Goal: Task Accomplishment & Management: Manage account settings

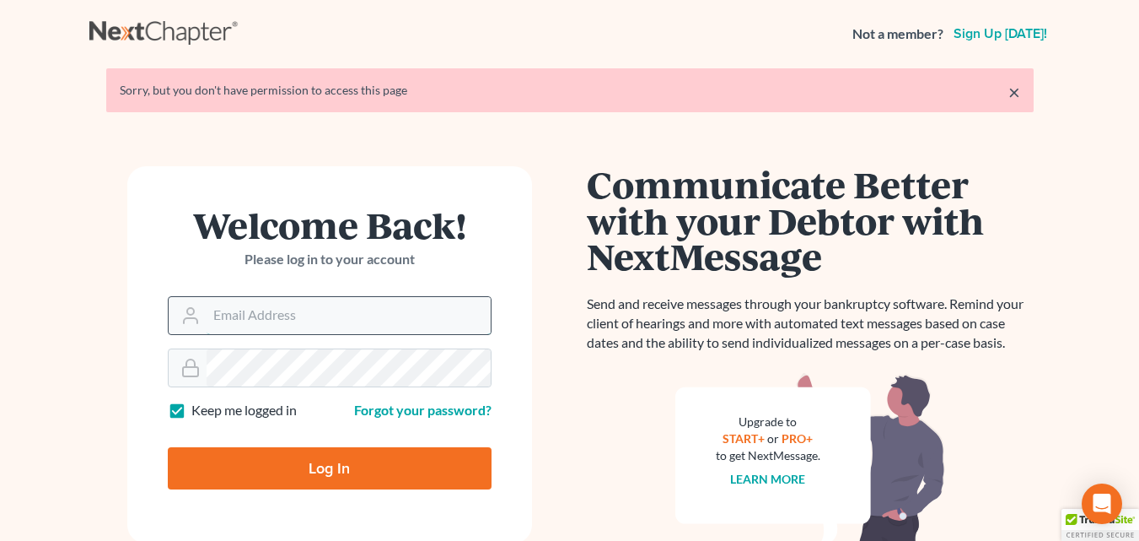
click at [311, 313] on input "Email Address" at bounding box center [349, 315] width 284 height 37
type input "[EMAIL_ADDRESS][DOMAIN_NAME]"
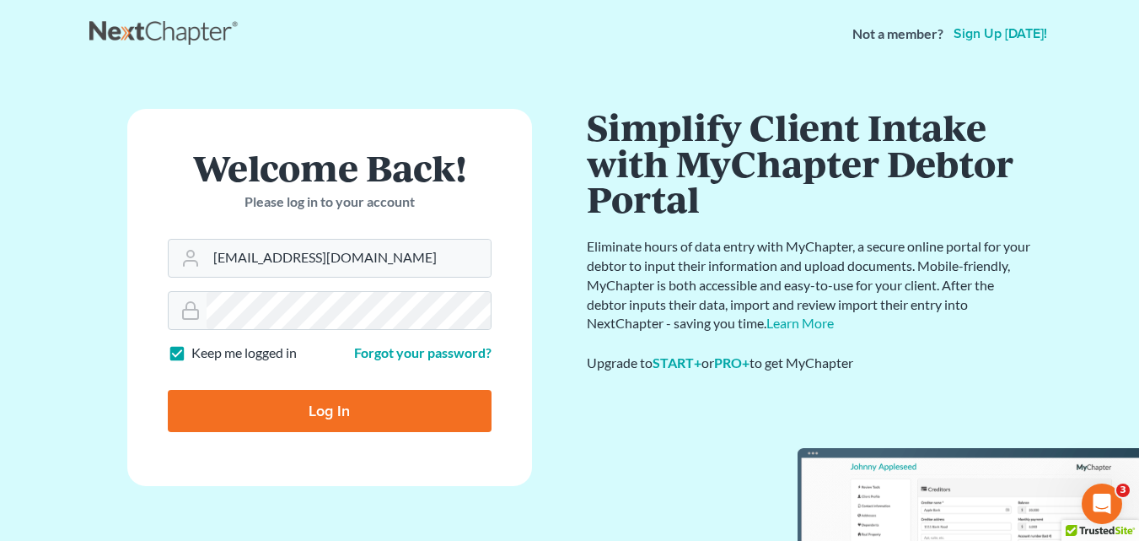
click at [301, 421] on input "Log In" at bounding box center [330, 411] width 324 height 42
type input "Thinking..."
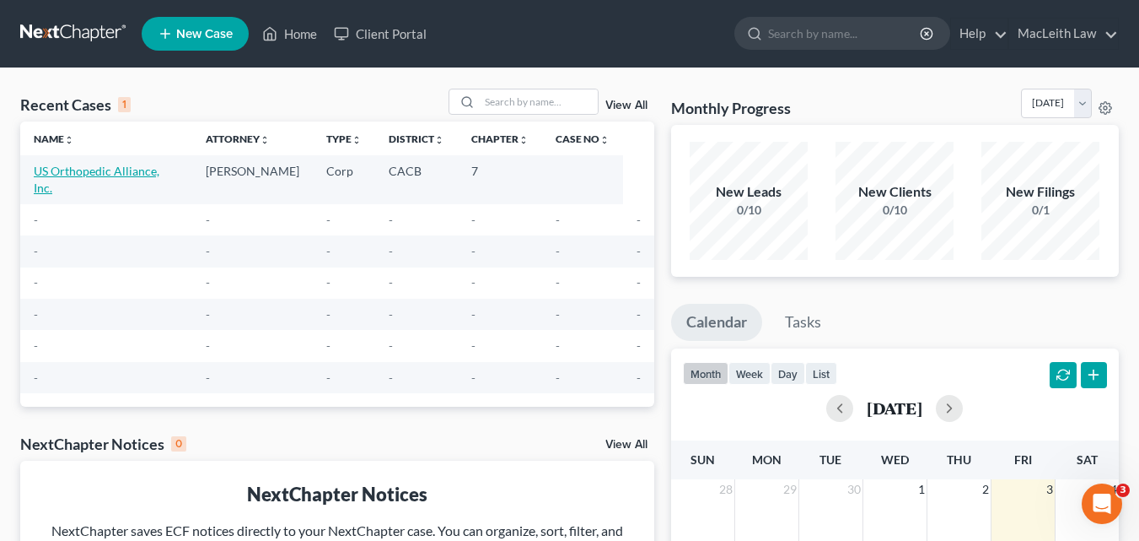
click at [117, 167] on link "US Orthopedic Alliance, Inc." at bounding box center [97, 179] width 126 height 31
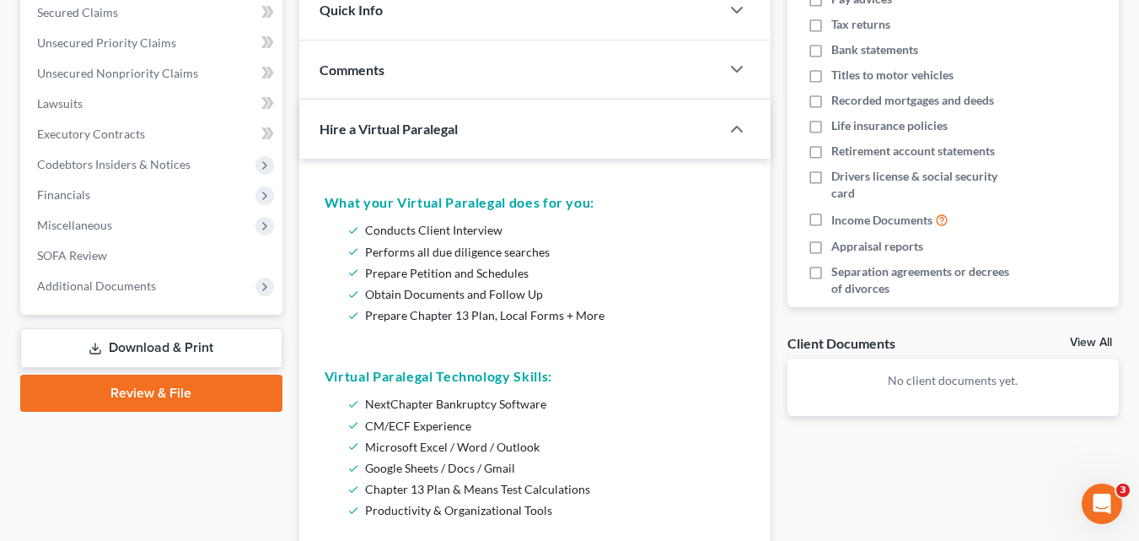
scroll to position [300, 0]
click at [180, 396] on link "Review & File" at bounding box center [151, 392] width 262 height 37
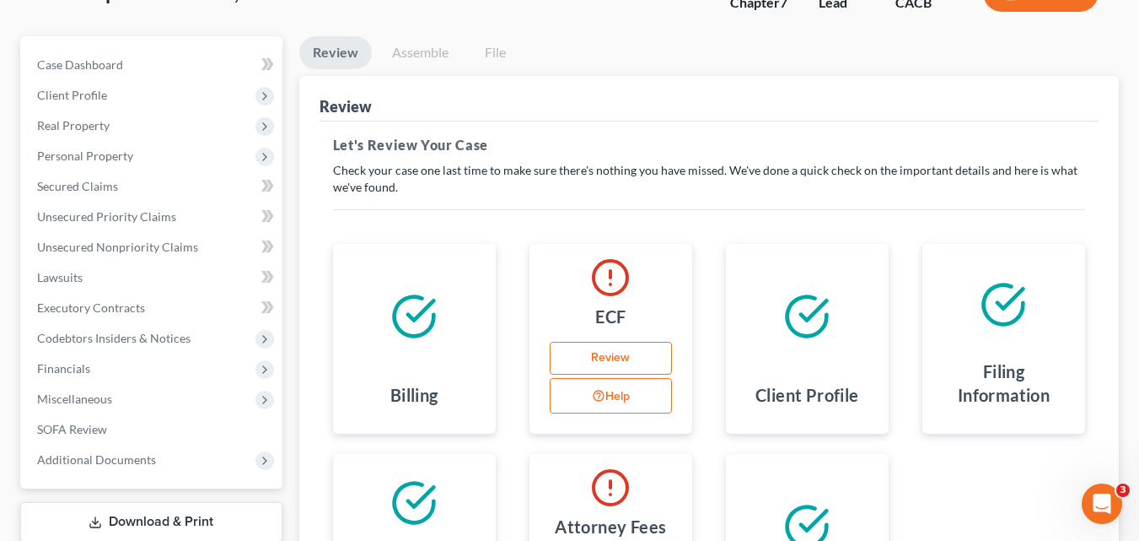
scroll to position [130, 0]
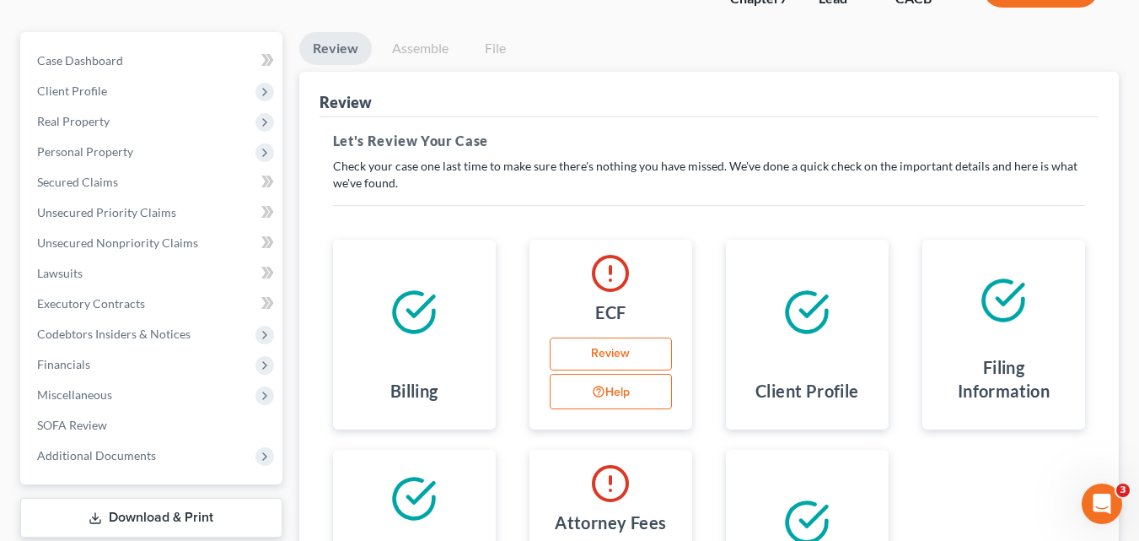
click at [609, 347] on link "Review" at bounding box center [611, 354] width 122 height 34
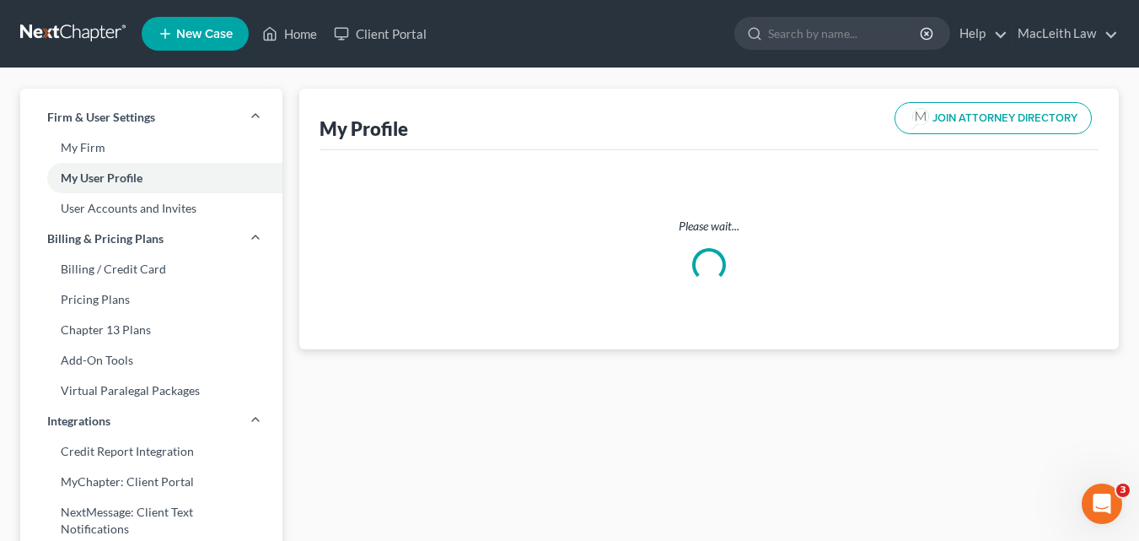
select select "4"
select select "attorney"
select select "0"
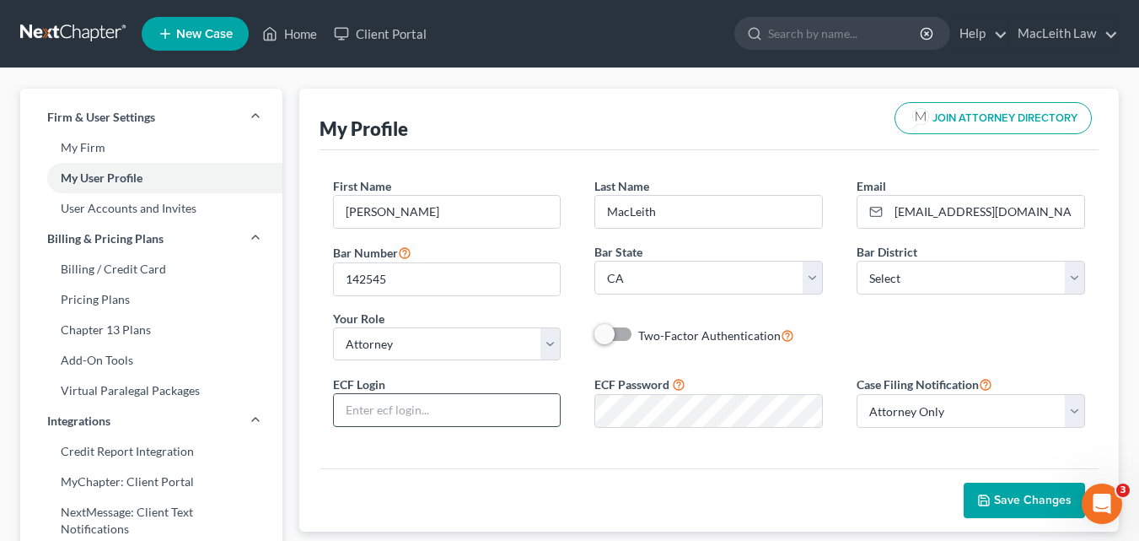
click at [453, 406] on input "text" at bounding box center [447, 410] width 227 height 32
type input "1"
